Goal: Transaction & Acquisition: Purchase product/service

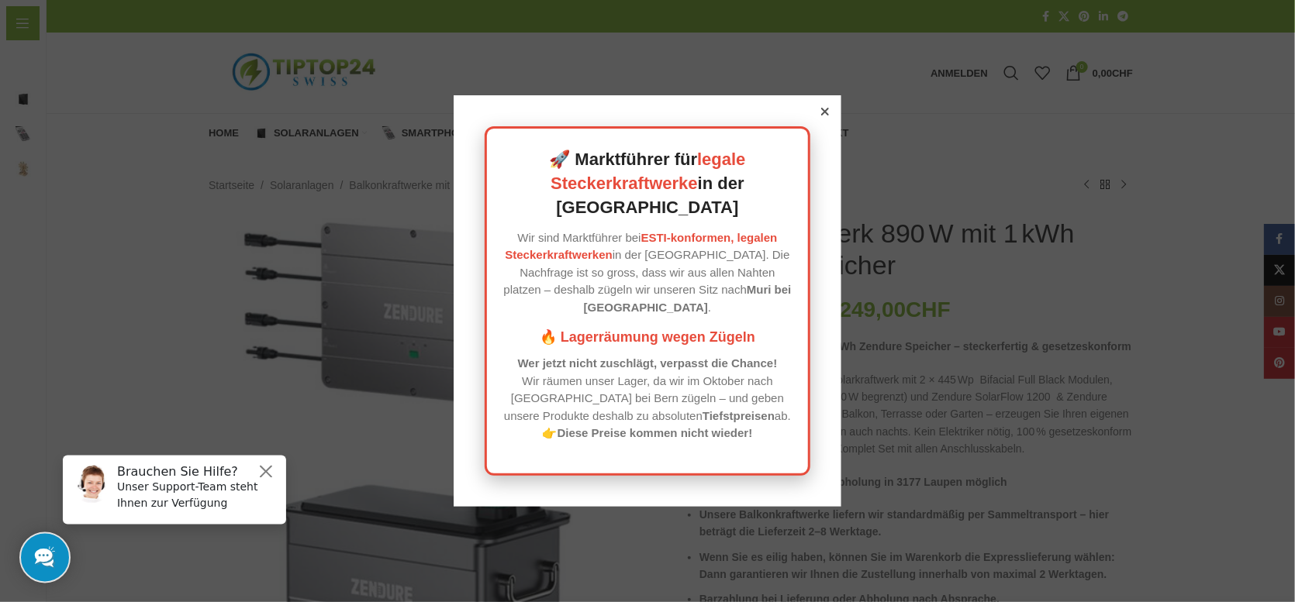
click at [821, 116] on icon at bounding box center [825, 112] width 8 height 8
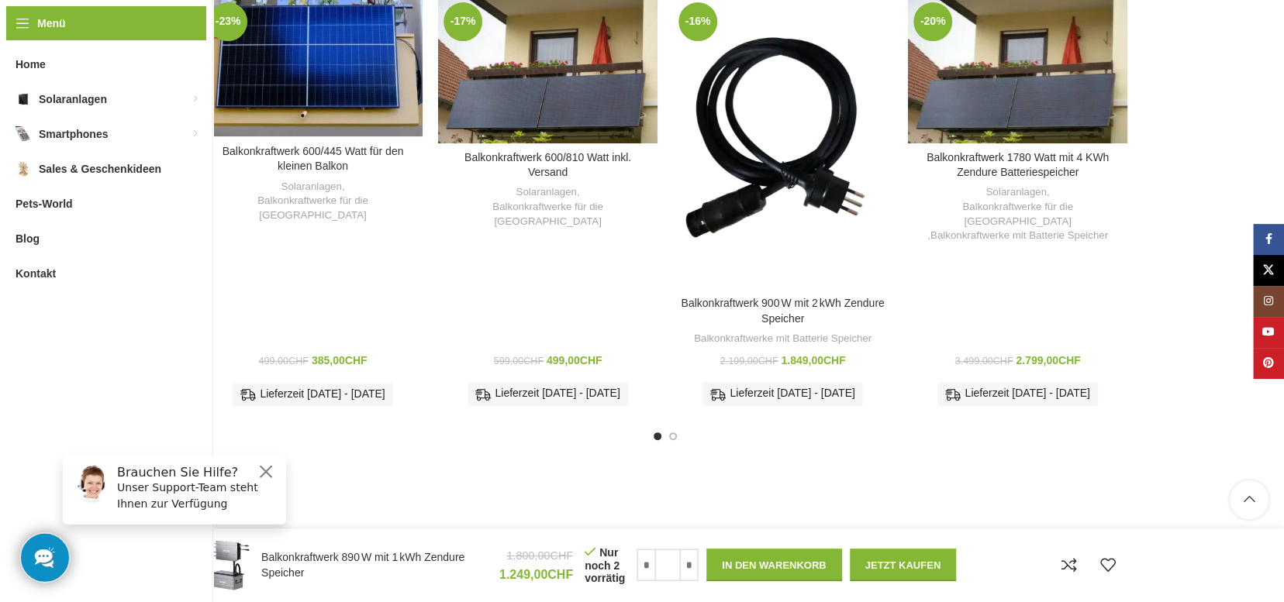
scroll to position [3799, 0]
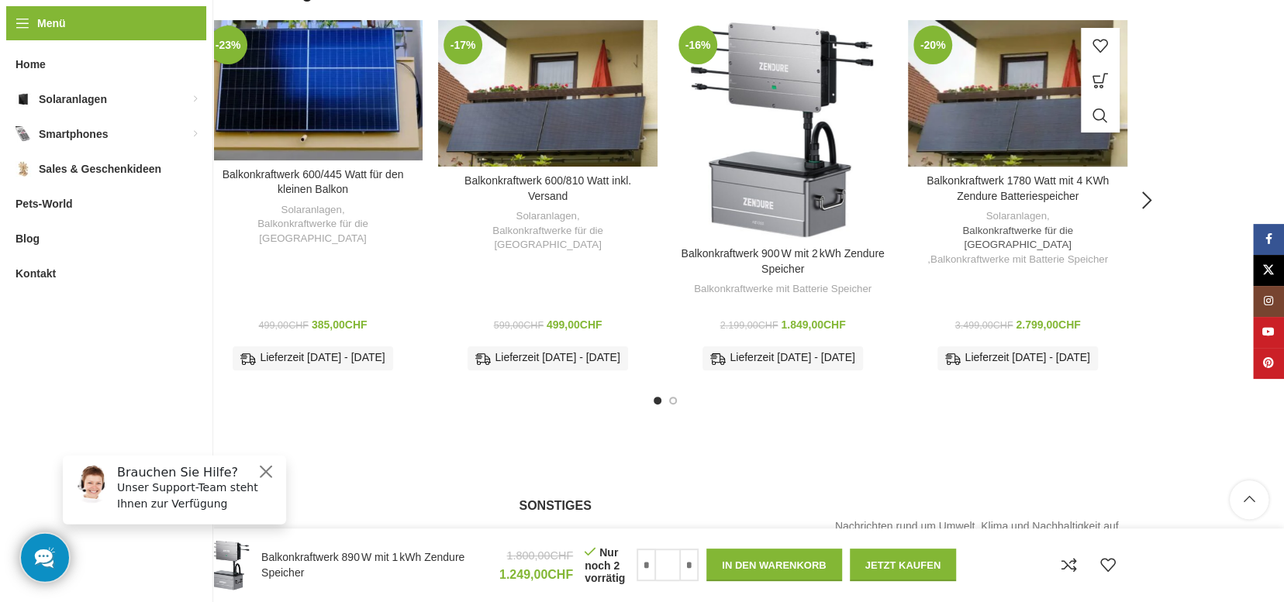
click at [1010, 224] on link "Balkonkraftwerke für die [GEOGRAPHIC_DATA]" at bounding box center [1018, 238] width 204 height 29
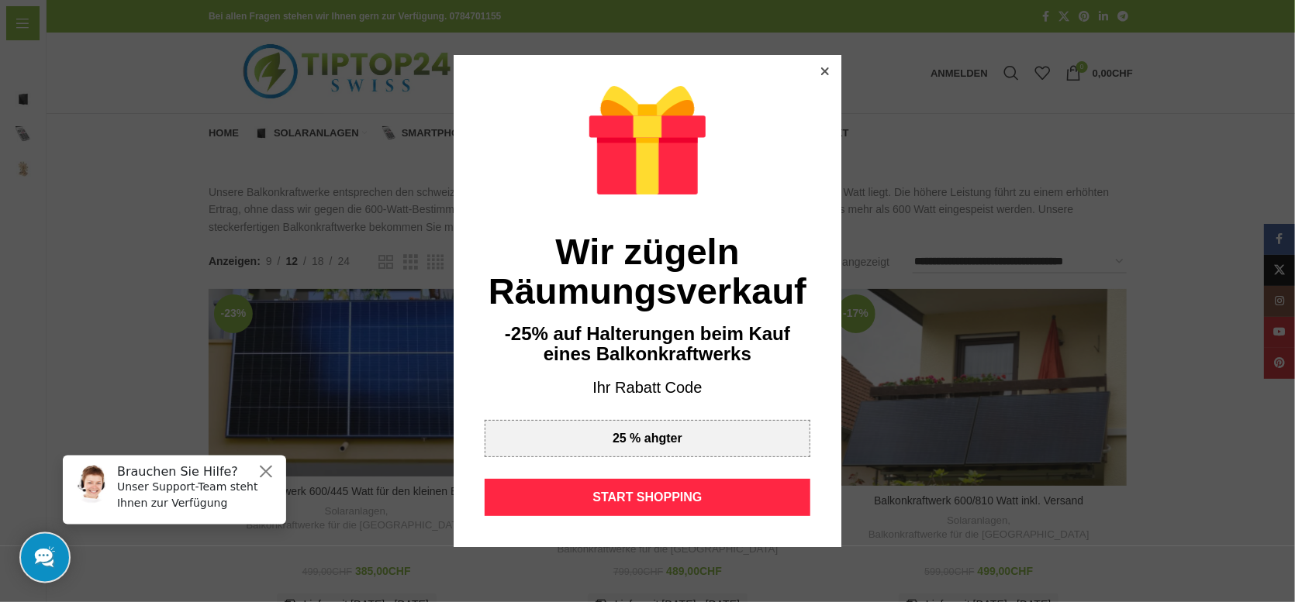
click at [819, 66] on div at bounding box center [825, 71] width 14 height 14
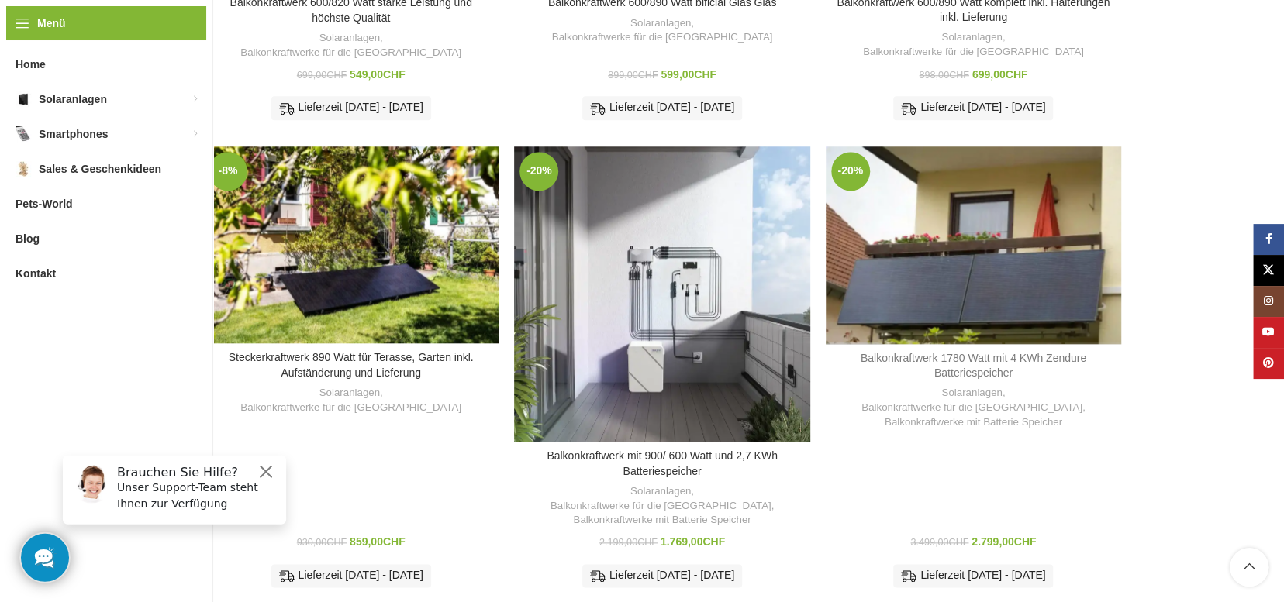
scroll to position [1170, 0]
